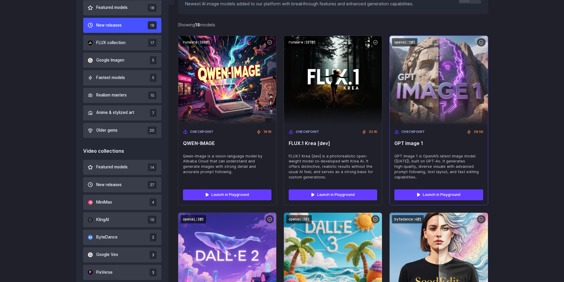
scroll to position [199, 0]
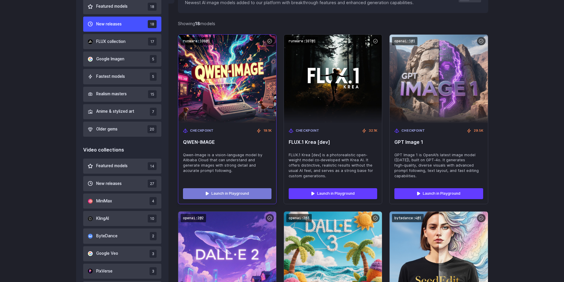
click at [238, 193] on link "Launch in Playground" at bounding box center [227, 193] width 88 height 11
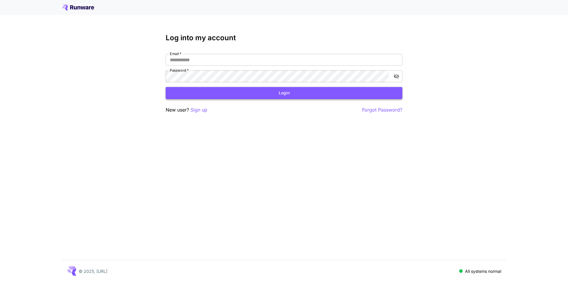
type input "**********"
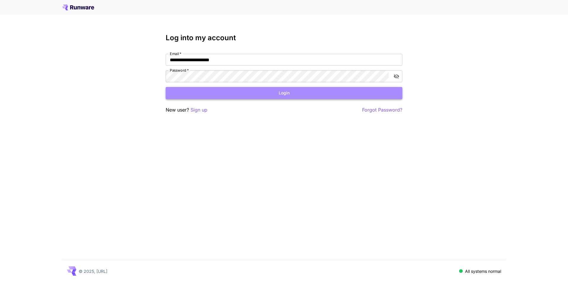
click at [268, 99] on button "Login" at bounding box center [284, 93] width 237 height 12
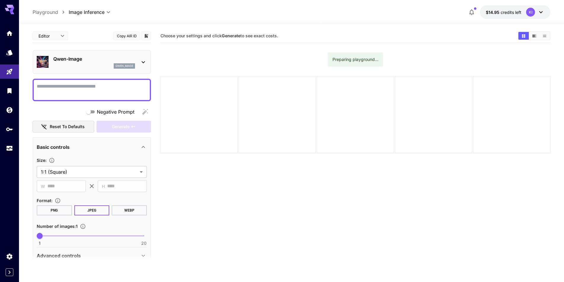
click at [134, 84] on textarea "Negative Prompt" at bounding box center [92, 90] width 110 height 14
click at [113, 86] on textarea "Negative Prompt" at bounding box center [92, 90] width 110 height 14
paste textarea "**********"
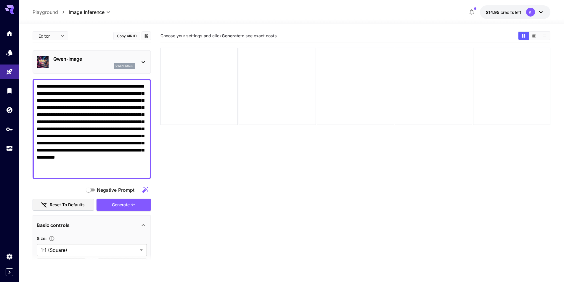
click at [117, 212] on div "**********" at bounding box center [92, 201] width 118 height 345
click at [128, 206] on span "Generate" at bounding box center [121, 204] width 18 height 7
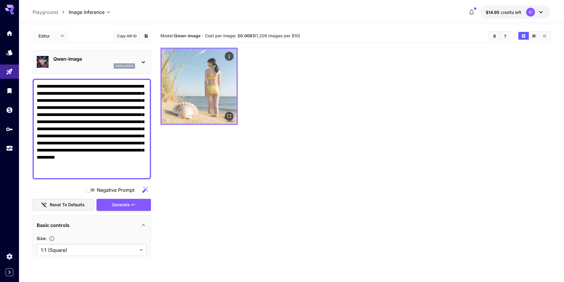
click at [209, 81] on img at bounding box center [199, 86] width 75 height 75
click at [206, 88] on img at bounding box center [199, 86] width 75 height 75
click at [228, 115] on icon "Open in fullscreen" at bounding box center [229, 116] width 6 height 6
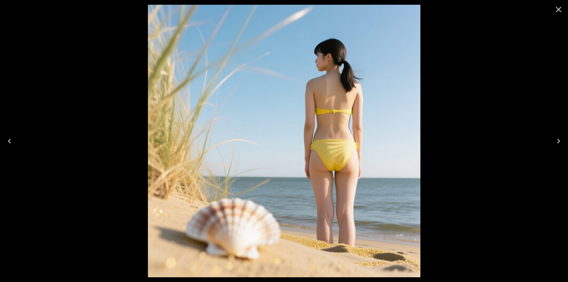
click at [99, 137] on div at bounding box center [284, 141] width 568 height 282
click at [559, 9] on icon "Close" at bounding box center [558, 9] width 9 height 9
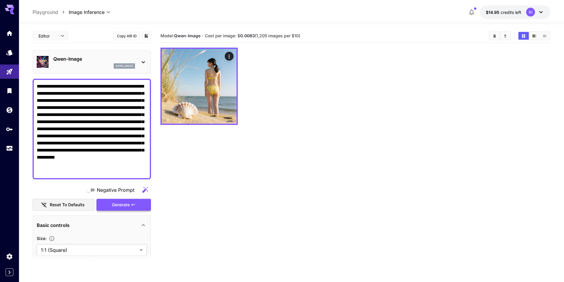
click at [123, 208] on span "Generate" at bounding box center [121, 204] width 18 height 7
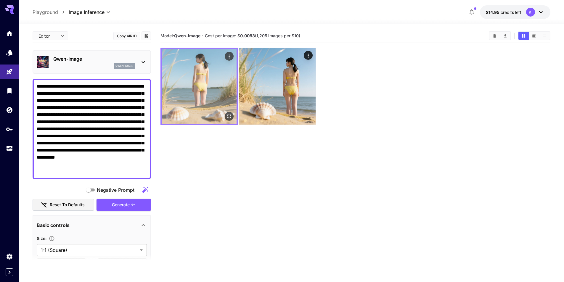
click at [217, 92] on img at bounding box center [199, 86] width 75 height 75
click at [229, 114] on icon "Open in fullscreen" at bounding box center [229, 116] width 6 height 6
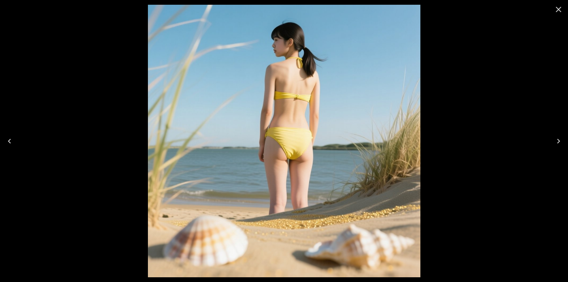
click at [561, 11] on icon "Close" at bounding box center [558, 9] width 9 height 9
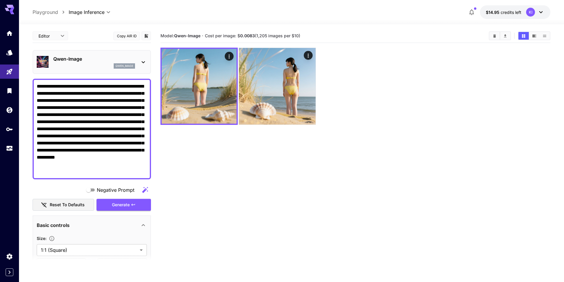
click at [132, 112] on textarea "**********" at bounding box center [92, 129] width 110 height 92
paste textarea
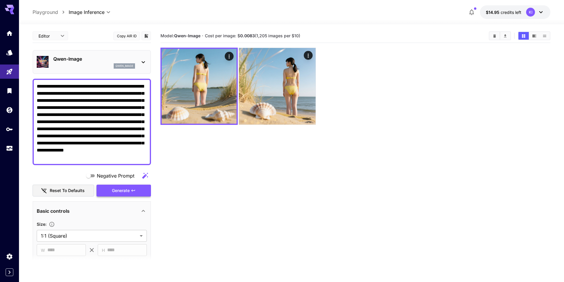
type textarea "**********"
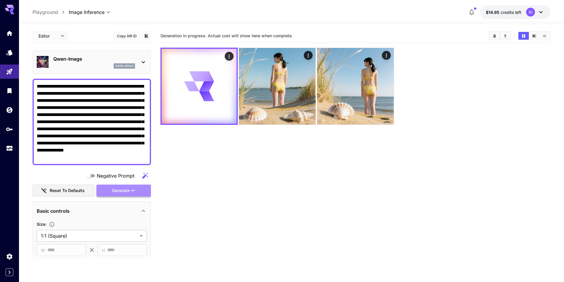
click at [117, 188] on span "Generate" at bounding box center [121, 190] width 18 height 7
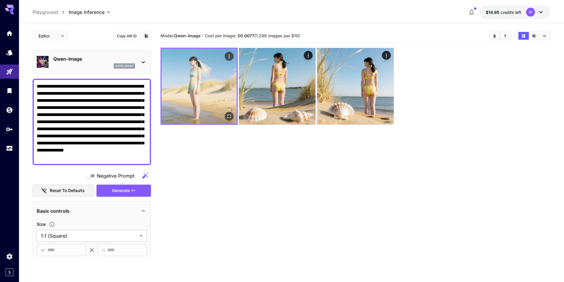
click at [212, 95] on img at bounding box center [199, 86] width 75 height 75
click at [229, 116] on icon "Open in fullscreen" at bounding box center [229, 116] width 6 height 6
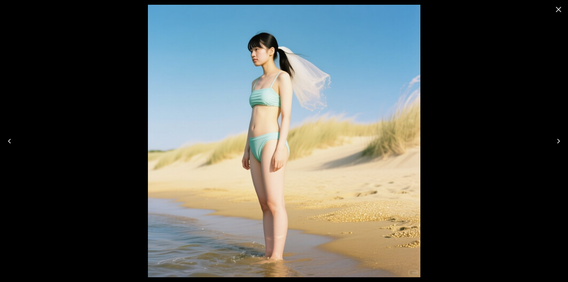
click at [555, 9] on icon "Close" at bounding box center [558, 9] width 9 height 9
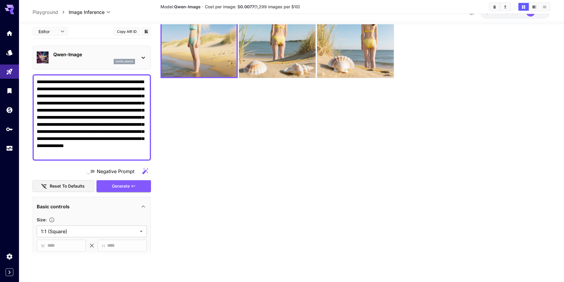
scroll to position [106, 0]
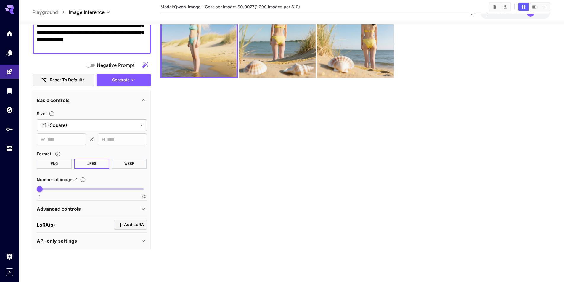
click at [91, 208] on div "Advanced controls" at bounding box center [88, 208] width 103 height 7
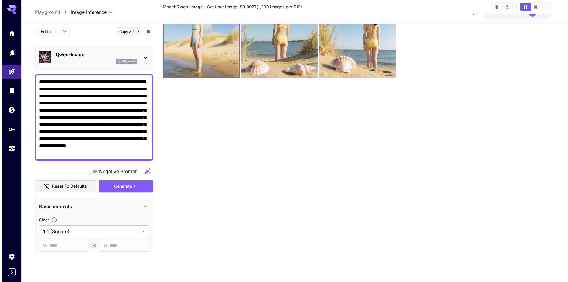
scroll to position [0, 0]
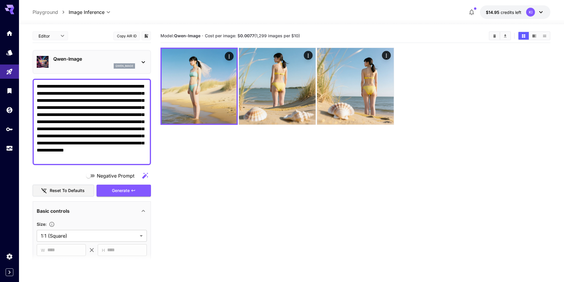
click at [81, 58] on p "Qwen-Image" at bounding box center [94, 58] width 82 height 7
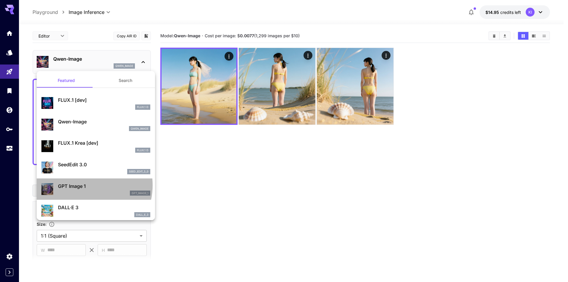
click at [85, 185] on p "GPT Image 1" at bounding box center [104, 186] width 92 height 7
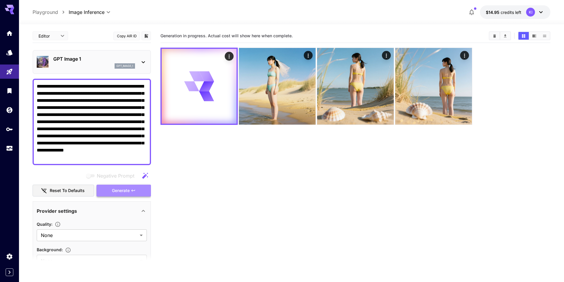
click at [130, 192] on button "Generate" at bounding box center [123, 191] width 54 height 12
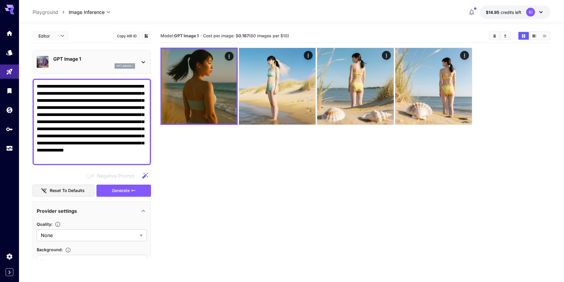
click at [257, 233] on section "Model: GPT Image 1 · Cost per image: $ 0.167 (60 images per $10)" at bounding box center [355, 170] width 390 height 282
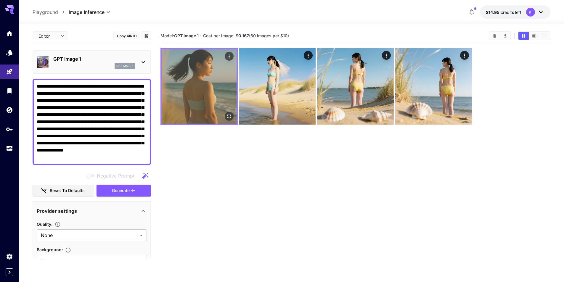
click at [206, 77] on img at bounding box center [199, 86] width 75 height 75
click at [227, 114] on icon "Open in fullscreen" at bounding box center [229, 116] width 6 height 6
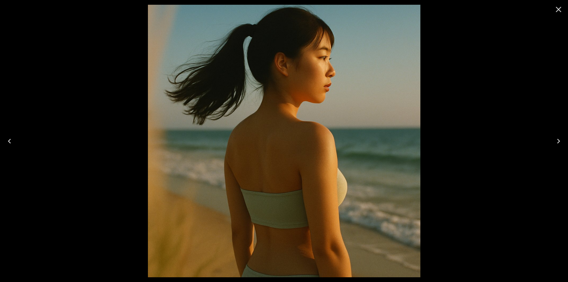
click at [555, 9] on icon "Close" at bounding box center [558, 9] width 9 height 9
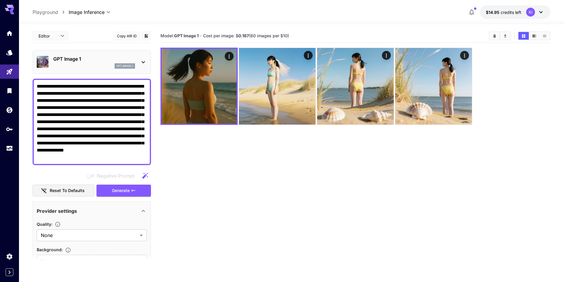
click at [93, 60] on p "GPT Image 1" at bounding box center [94, 58] width 82 height 7
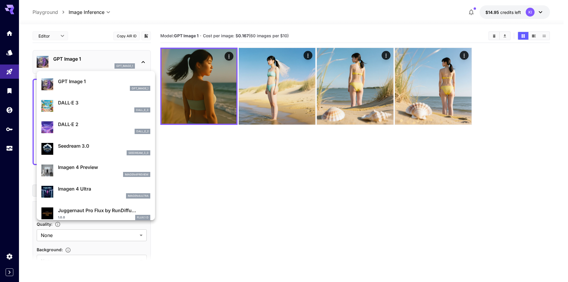
scroll to position [108, 0]
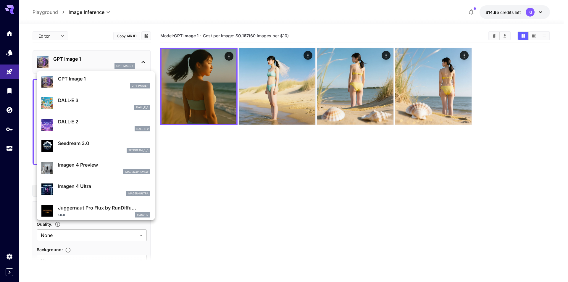
click at [83, 170] on div "imagen4preview" at bounding box center [104, 171] width 92 height 5
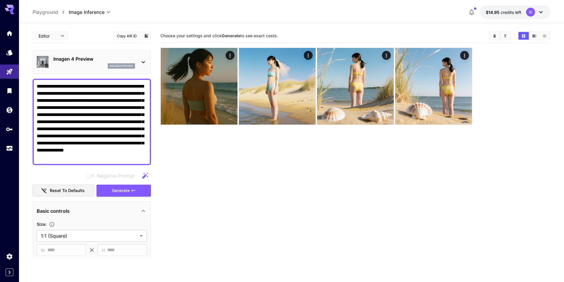
click at [133, 64] on div "imagen4preview" at bounding box center [121, 65] width 27 height 5
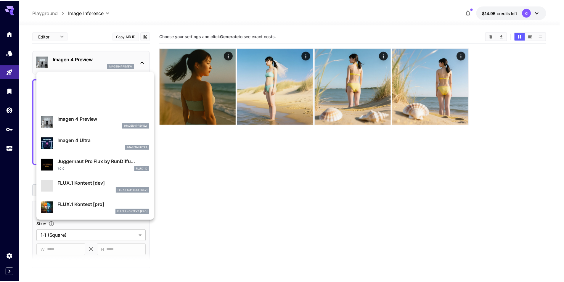
scroll to position [213, 0]
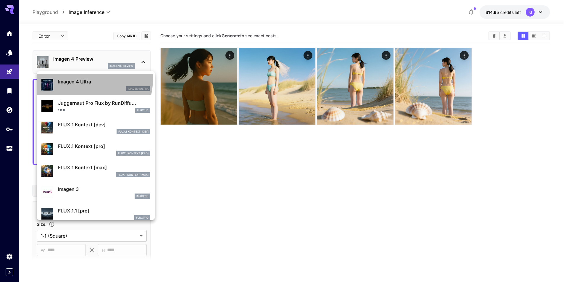
click at [82, 79] on p "Imagen 4 Ultra" at bounding box center [104, 81] width 92 height 7
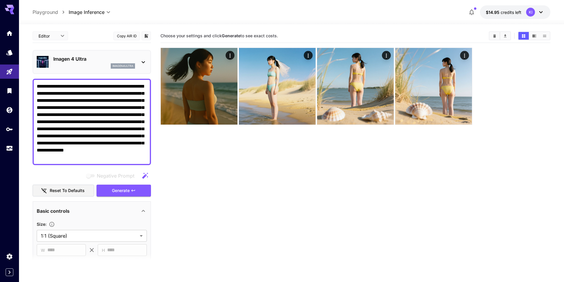
click at [186, 177] on section "Choose your settings and click Generate to see exact costs." at bounding box center [355, 170] width 390 height 282
click at [129, 37] on button "Copy AIR ID" at bounding box center [126, 36] width 27 height 9
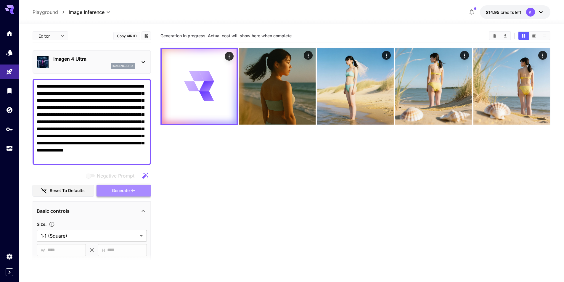
click at [139, 187] on button "Generate" at bounding box center [123, 191] width 54 height 12
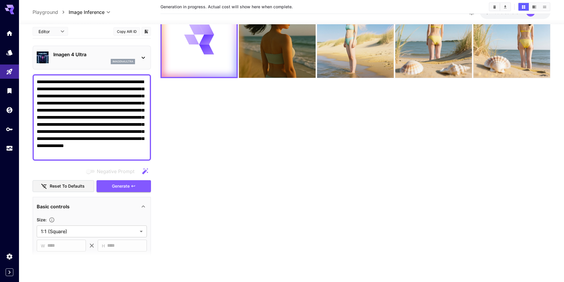
scroll to position [91, 0]
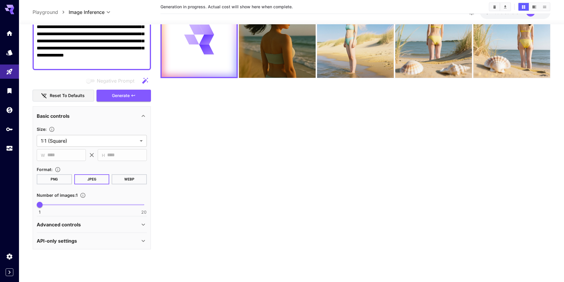
click at [96, 219] on div "Advanced controls" at bounding box center [92, 224] width 110 height 14
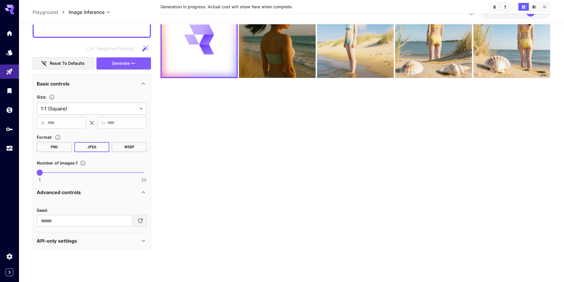
scroll to position [0, 0]
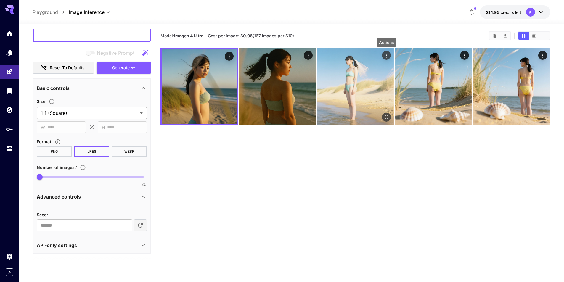
click at [385, 54] on icon "Actions" at bounding box center [386, 56] width 6 height 6
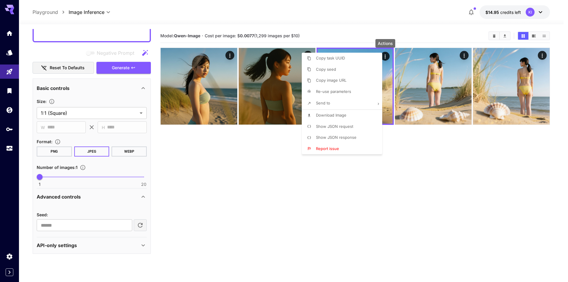
click at [391, 177] on div at bounding box center [284, 141] width 568 height 282
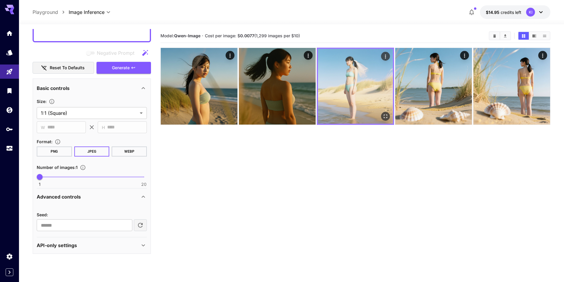
click at [372, 100] on img at bounding box center [355, 86] width 75 height 75
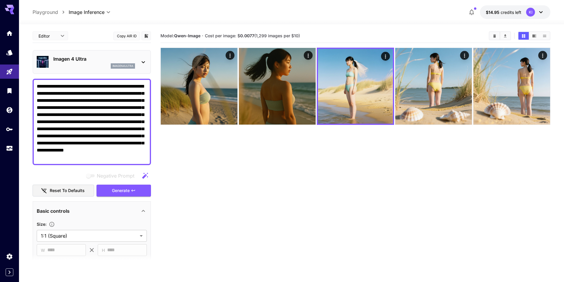
click at [69, 61] on p "Imagen 4 Ultra" at bounding box center [94, 58] width 82 height 7
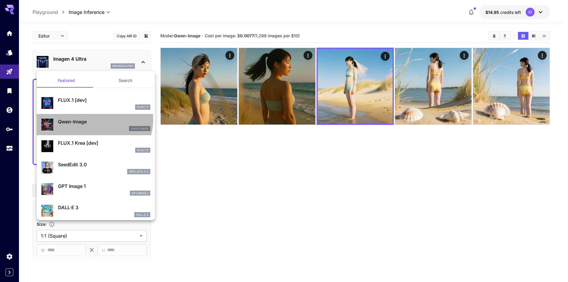
click at [89, 119] on p "Qwen-Image" at bounding box center [104, 121] width 92 height 7
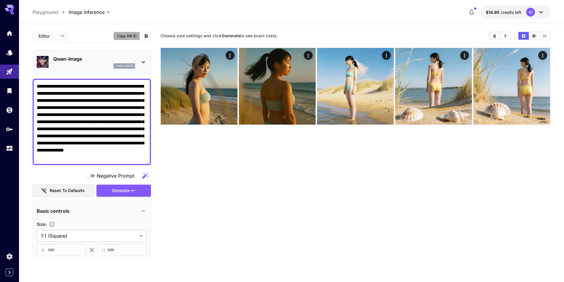
click at [126, 38] on button "Copy AIR ID" at bounding box center [126, 36] width 27 height 9
click at [13, 148] on icon "Usage" at bounding box center [10, 147] width 7 height 7
